Goal: Share content

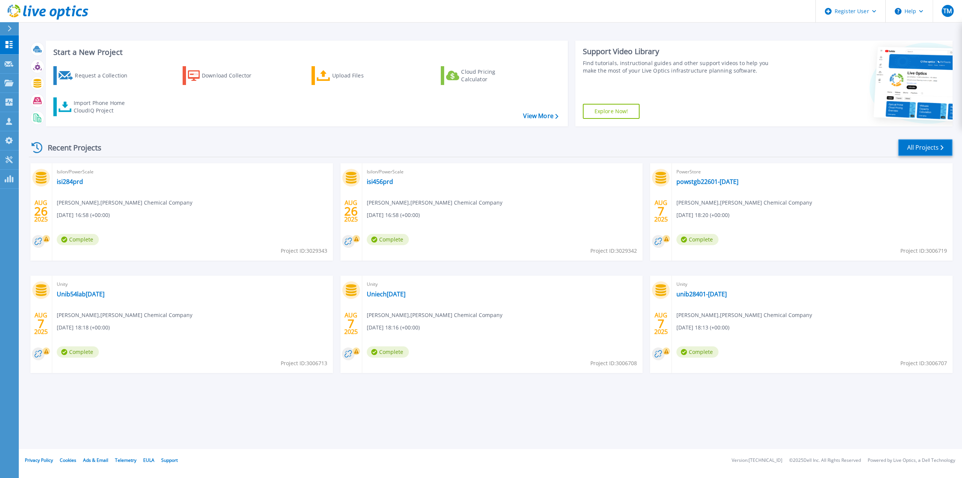
click at [925, 147] on link "All Projects" at bounding box center [925, 147] width 54 height 17
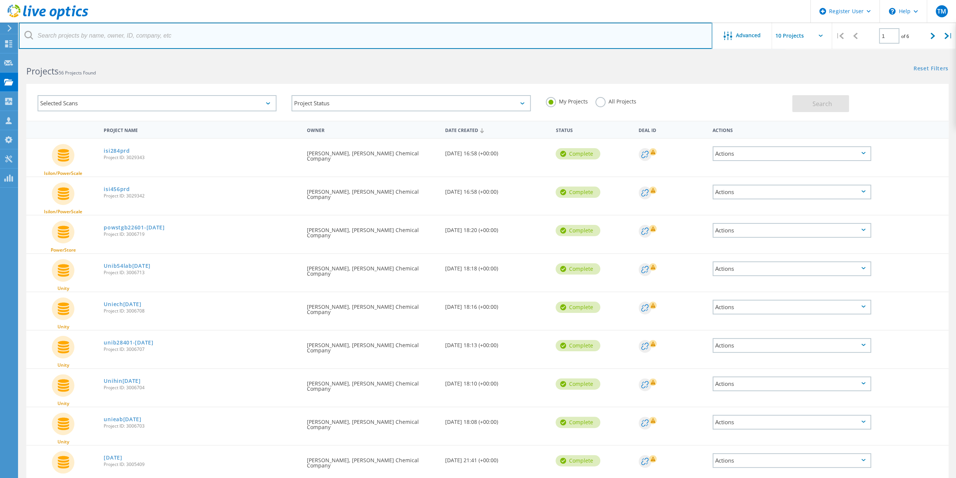
click at [139, 45] on input "text" at bounding box center [366, 36] width 694 height 26
type input "ballad"
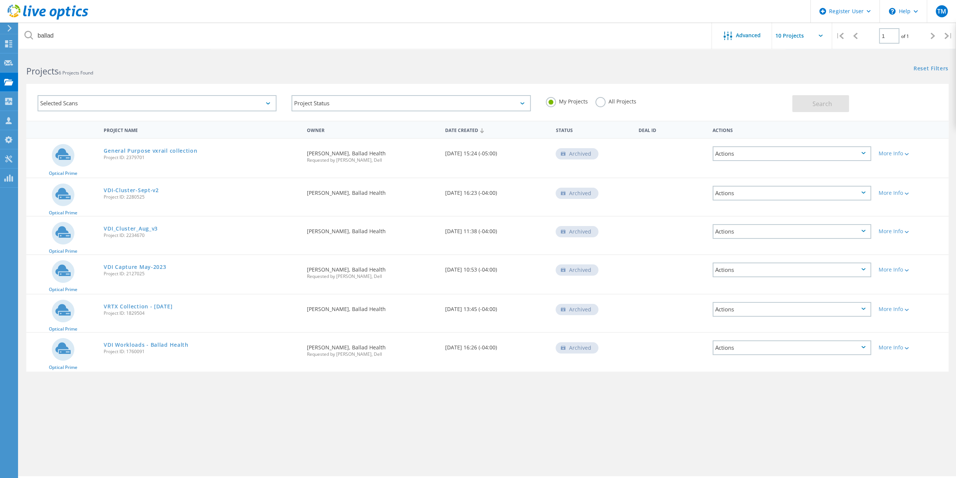
click at [595, 104] on div "My Projects All Projects" at bounding box center [666, 102] width 254 height 28
click at [596, 104] on label "All Projects" at bounding box center [616, 100] width 41 height 7
click at [0, 0] on input "All Projects" at bounding box center [0, 0] width 0 height 0
click at [810, 106] on button "Search" at bounding box center [821, 103] width 57 height 17
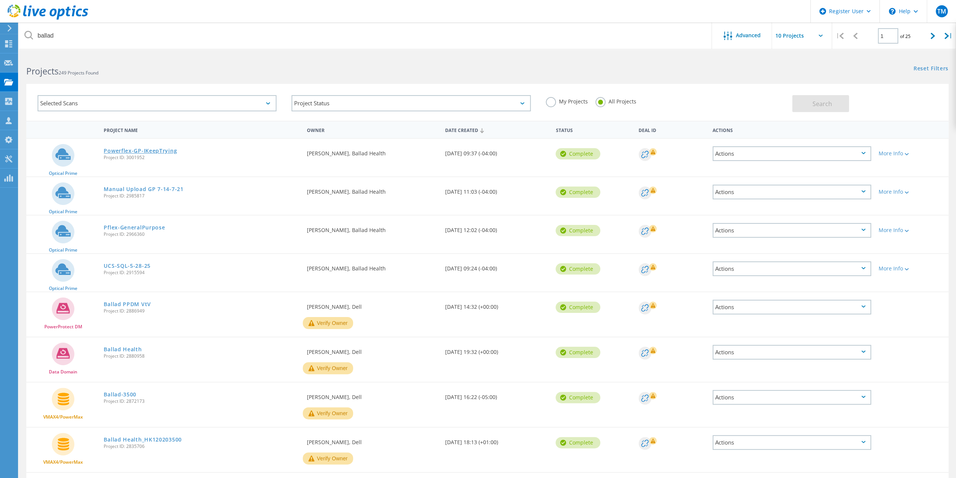
click at [150, 149] on link "Powerflex-GP-IKeepTrying" at bounding box center [140, 150] width 73 height 5
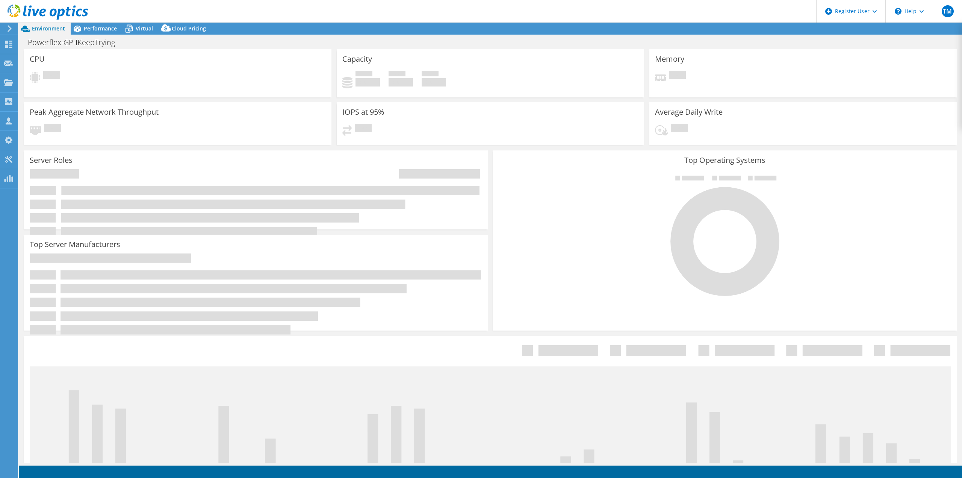
select select "USD"
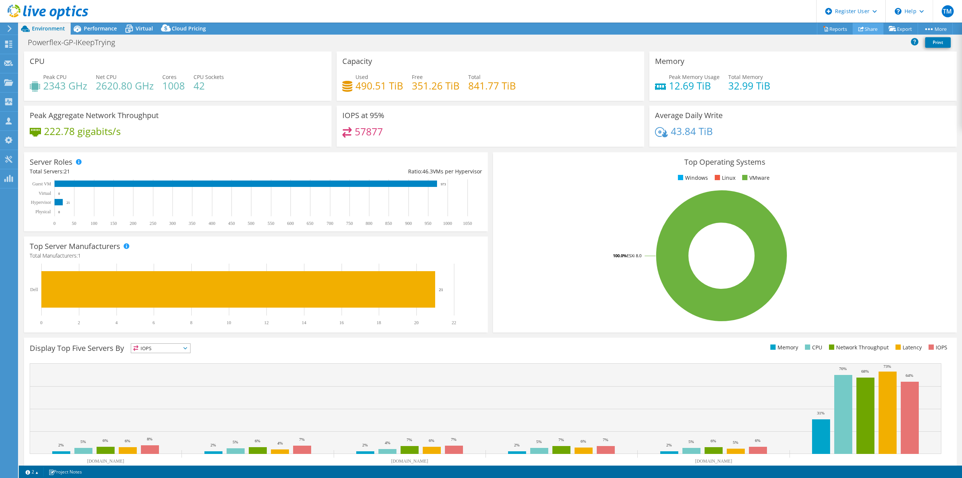
click at [864, 30] on link "Share" at bounding box center [868, 29] width 31 height 12
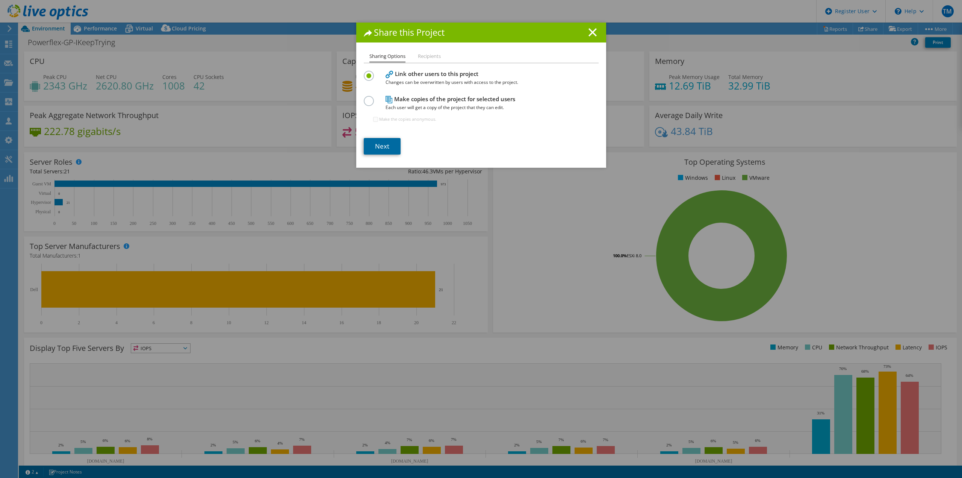
click at [369, 144] on link "Next" at bounding box center [382, 146] width 37 height 17
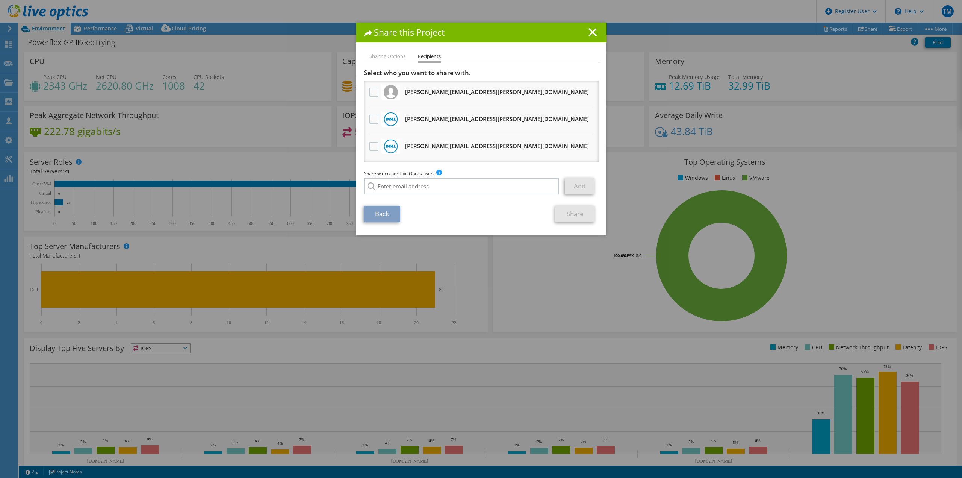
click at [368, 147] on div at bounding box center [374, 147] width 13 height 16
click at [371, 147] on label at bounding box center [374, 146] width 11 height 9
click at [0, 0] on input "checkbox" at bounding box center [0, 0] width 0 height 0
click at [566, 214] on link "Share" at bounding box center [574, 214] width 39 height 17
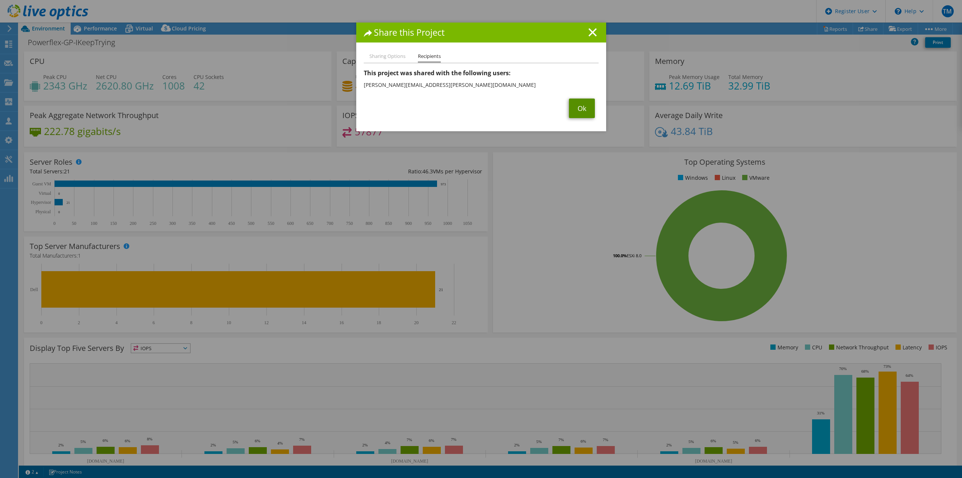
click at [576, 111] on link "Ok" at bounding box center [582, 108] width 26 height 20
